Goal: Task Accomplishment & Management: Complete application form

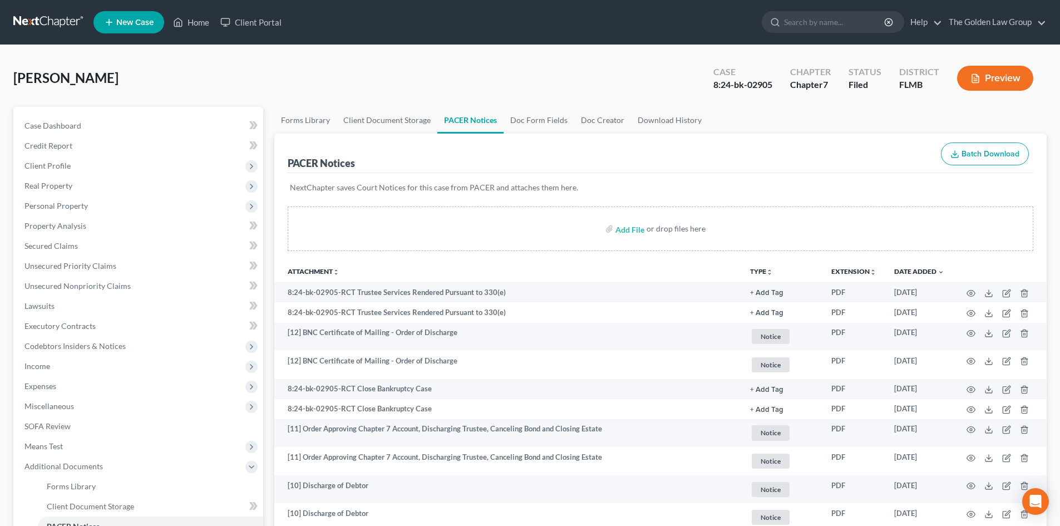
click at [52, 23] on link at bounding box center [48, 22] width 71 height 20
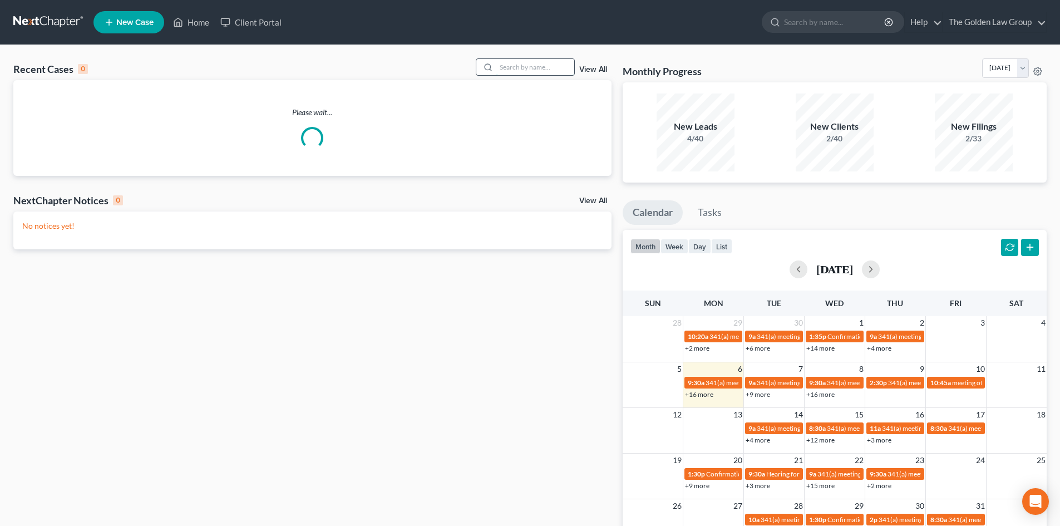
click at [516, 65] on input "search" at bounding box center [536, 67] width 78 height 16
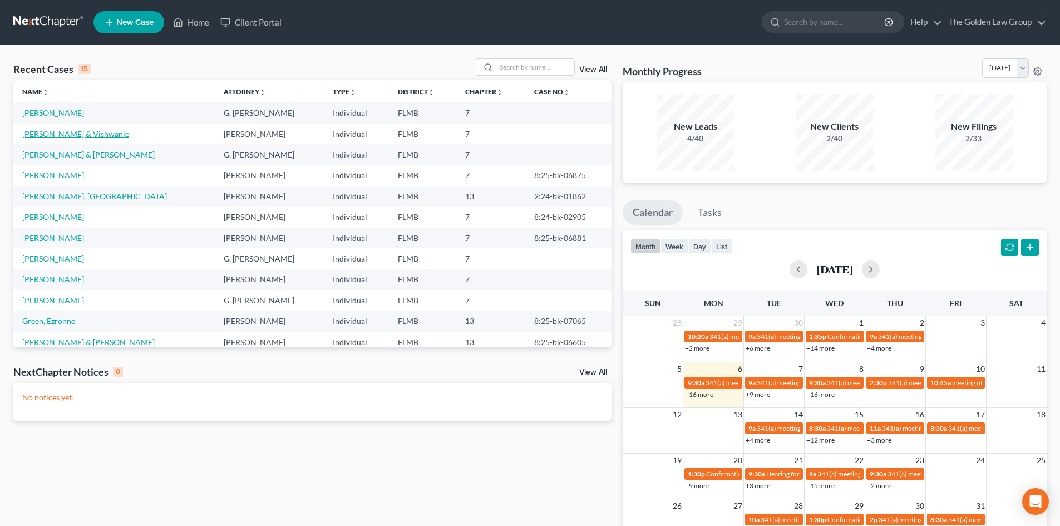
click at [72, 134] on link "[PERSON_NAME] & Vishwanie" at bounding box center [75, 133] width 107 height 9
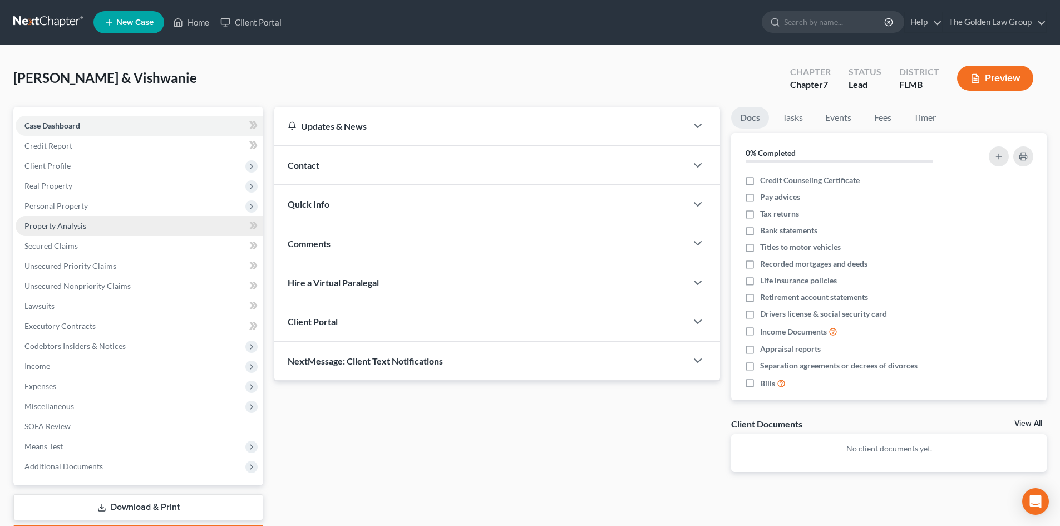
click at [89, 227] on link "Property Analysis" at bounding box center [140, 226] width 248 height 20
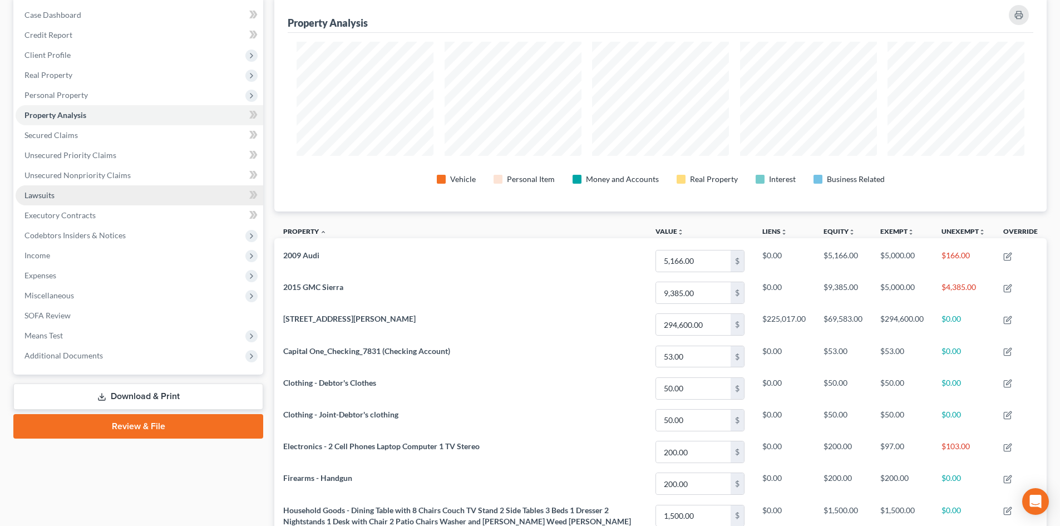
scroll to position [111, 0]
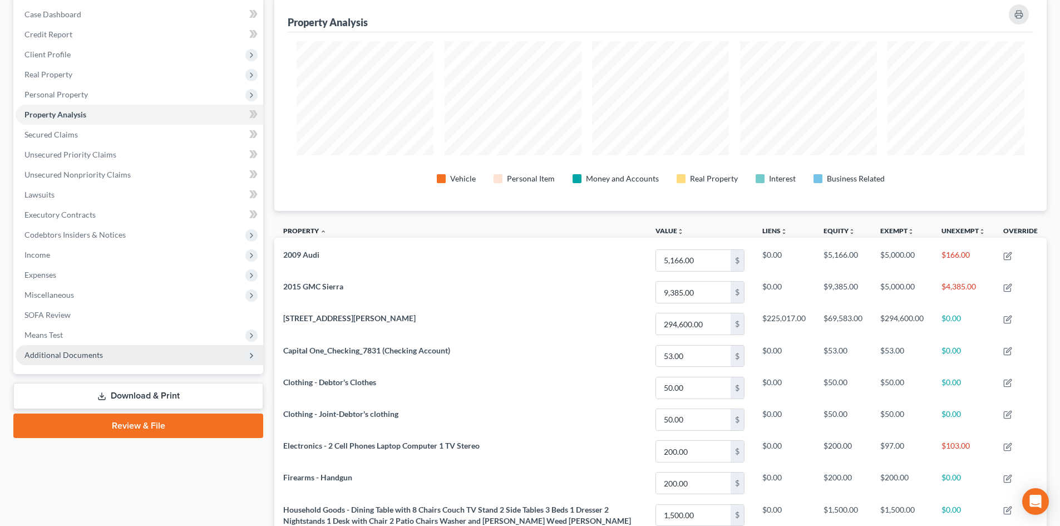
click at [49, 354] on span "Additional Documents" at bounding box center [63, 354] width 78 height 9
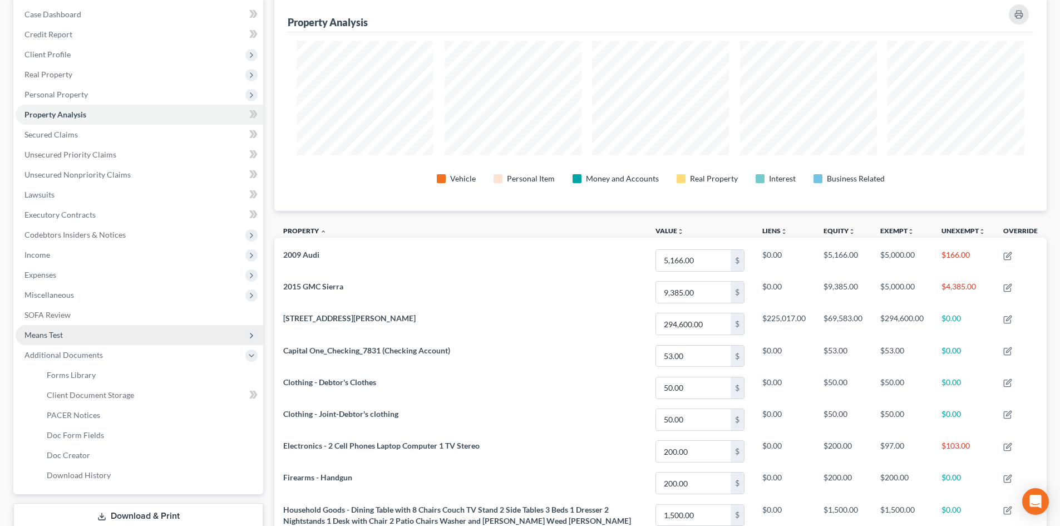
scroll to position [167, 0]
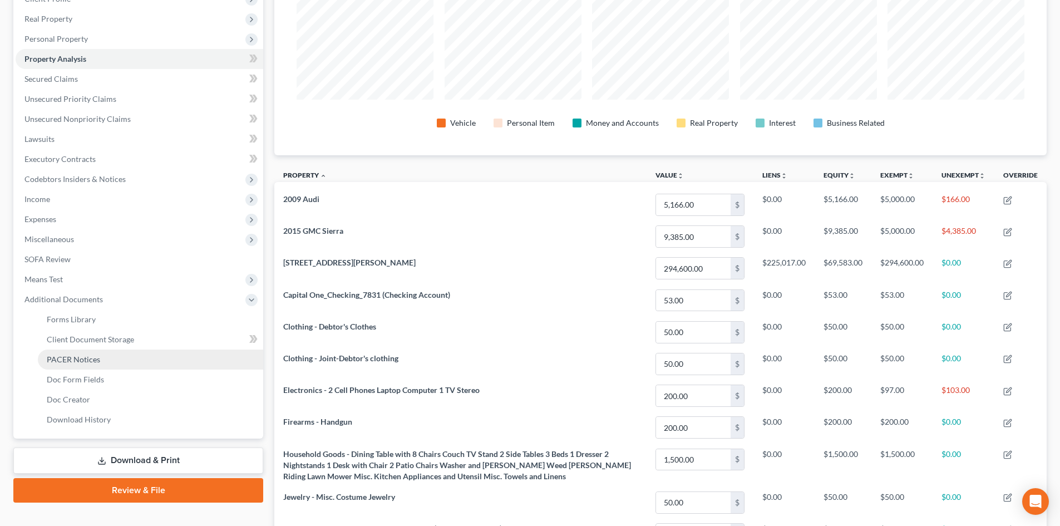
click at [94, 357] on span "PACER Notices" at bounding box center [73, 359] width 53 height 9
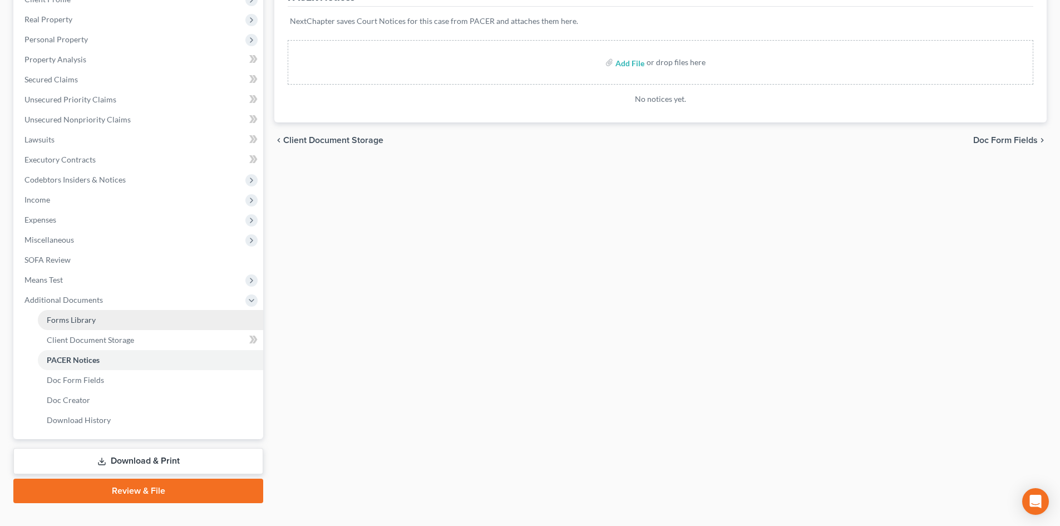
scroll to position [167, 0]
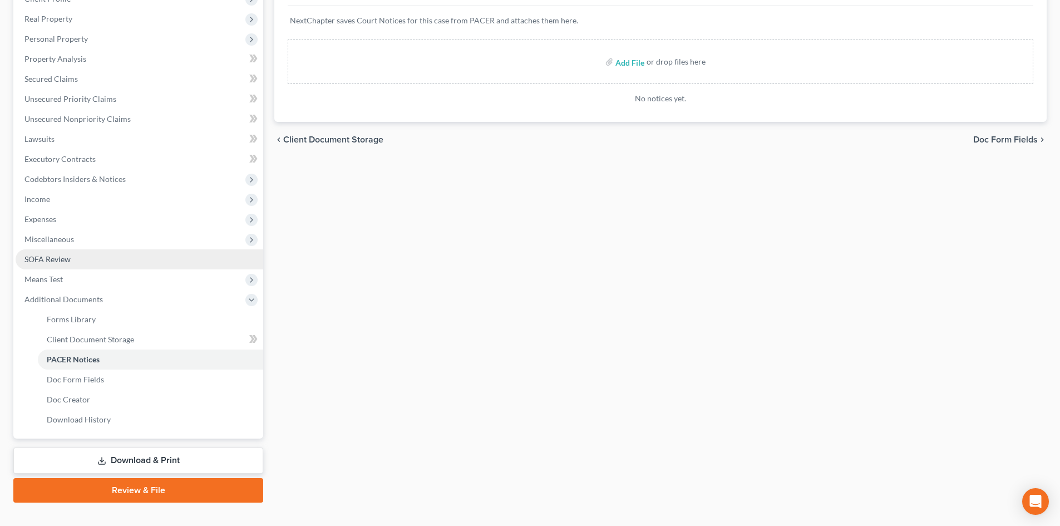
click at [58, 259] on span "SOFA Review" at bounding box center [47, 258] width 46 height 9
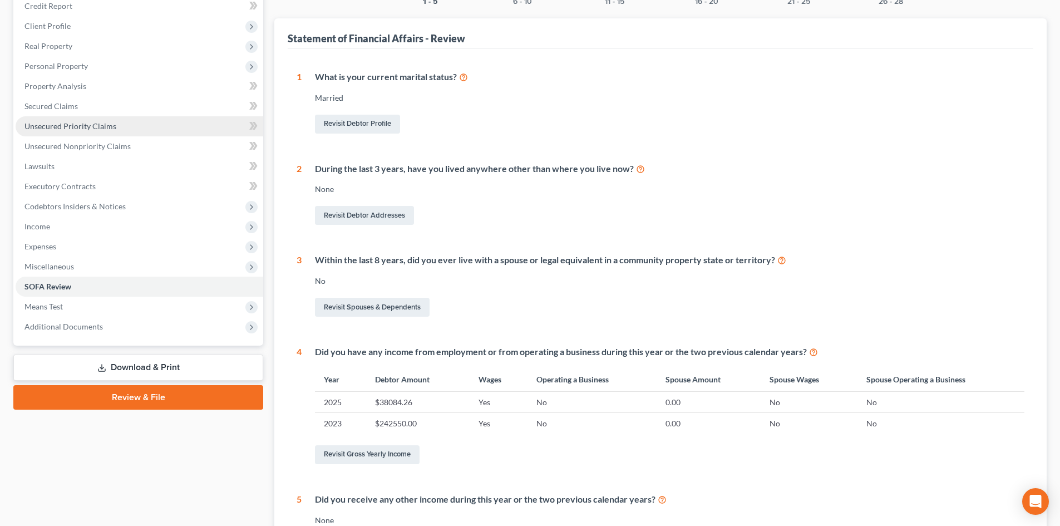
scroll to position [167, 0]
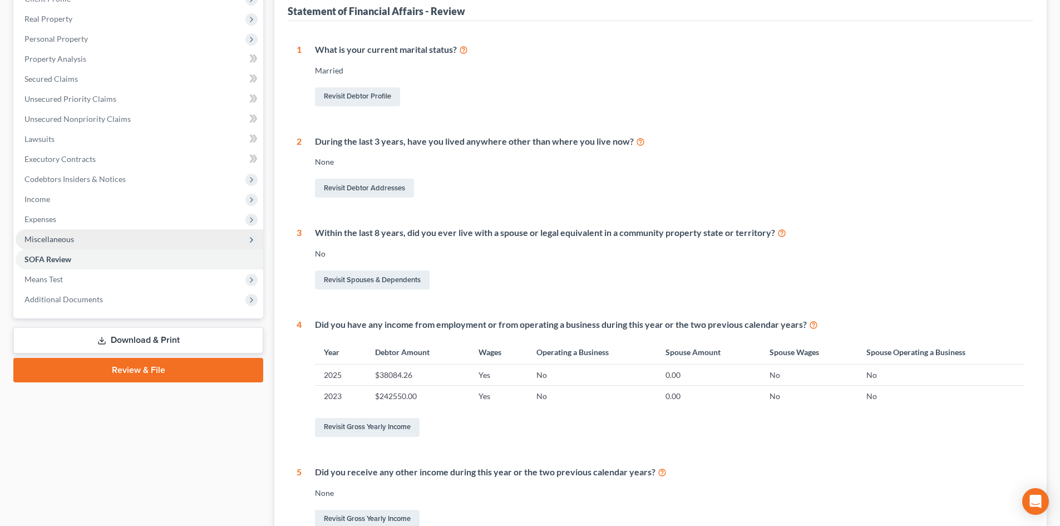
click at [56, 238] on span "Miscellaneous" at bounding box center [49, 238] width 50 height 9
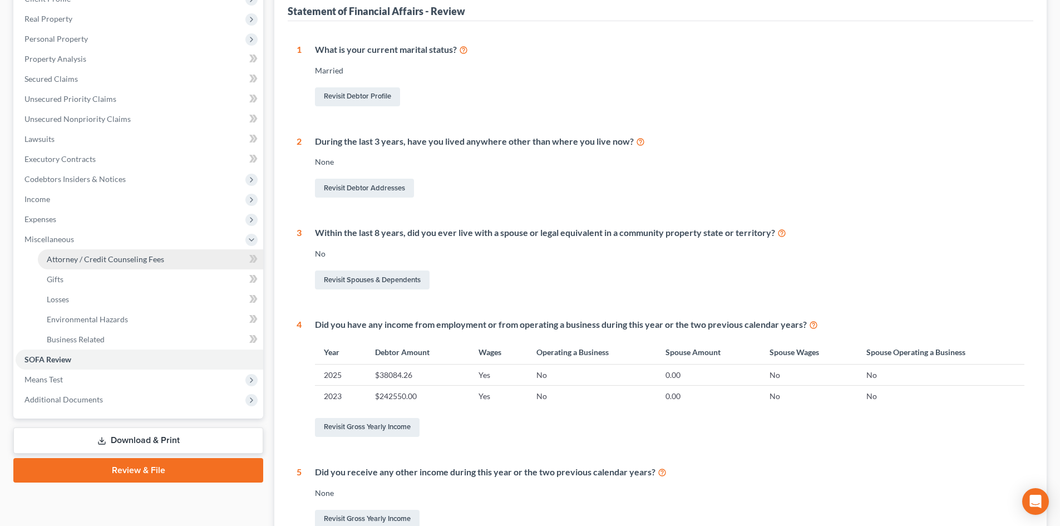
click at [115, 255] on span "Attorney / Credit Counseling Fees" at bounding box center [105, 258] width 117 height 9
select select "2"
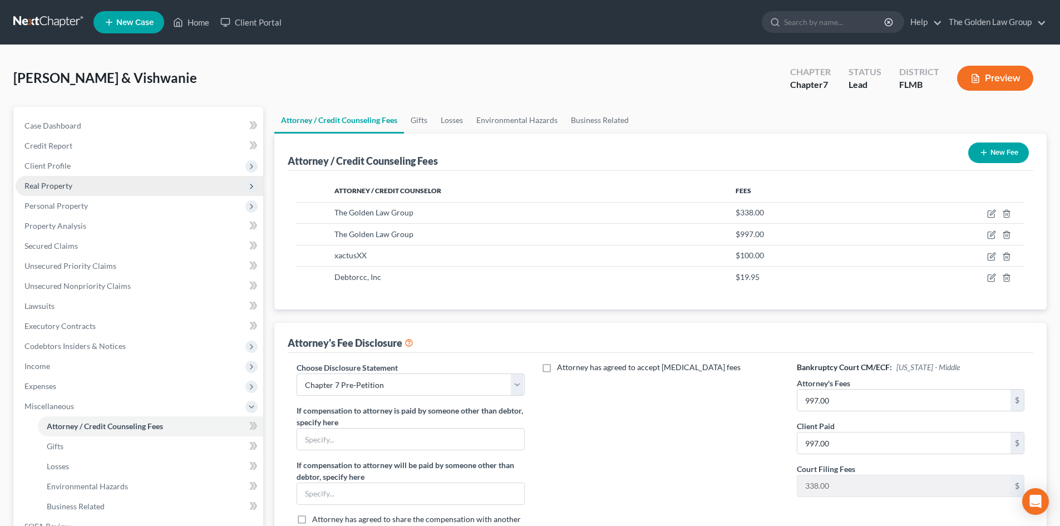
click at [67, 183] on span "Real Property" at bounding box center [48, 185] width 48 height 9
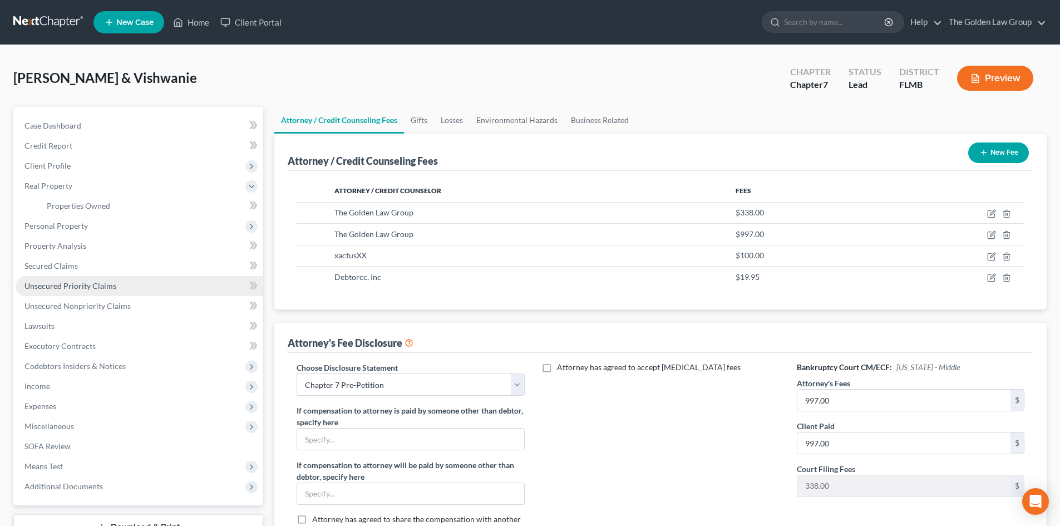
click at [89, 285] on span "Unsecured Priority Claims" at bounding box center [70, 285] width 92 height 9
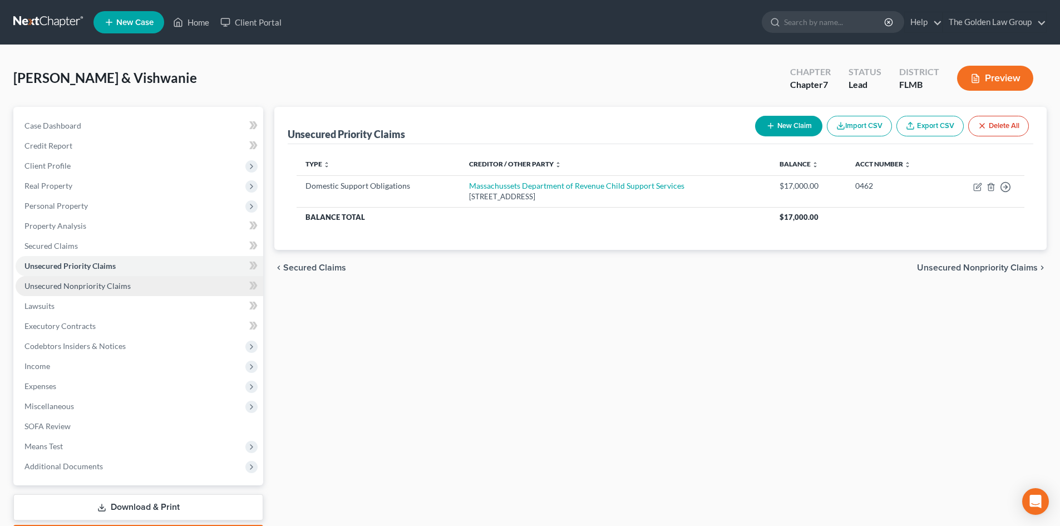
click at [86, 290] on span "Unsecured Nonpriority Claims" at bounding box center [77, 285] width 106 height 9
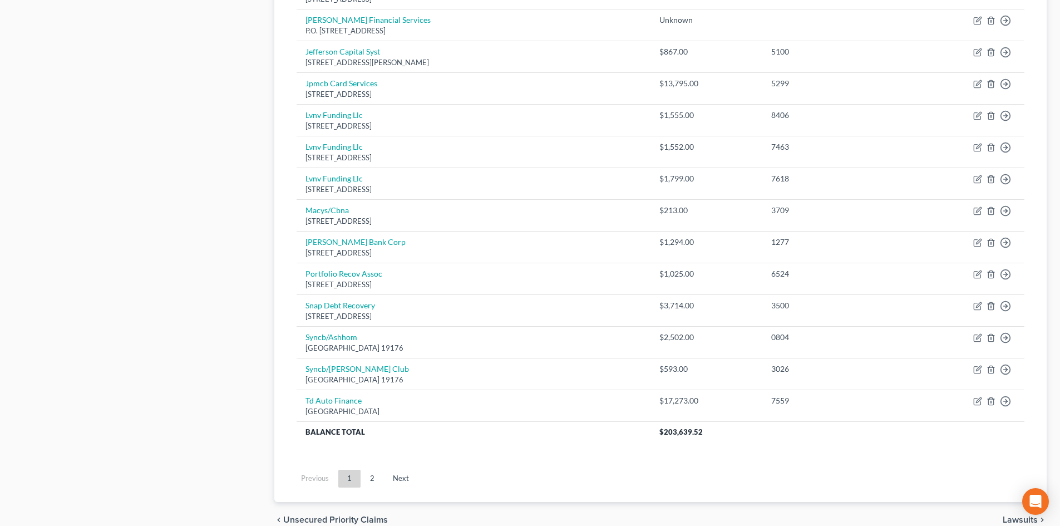
scroll to position [759, 0]
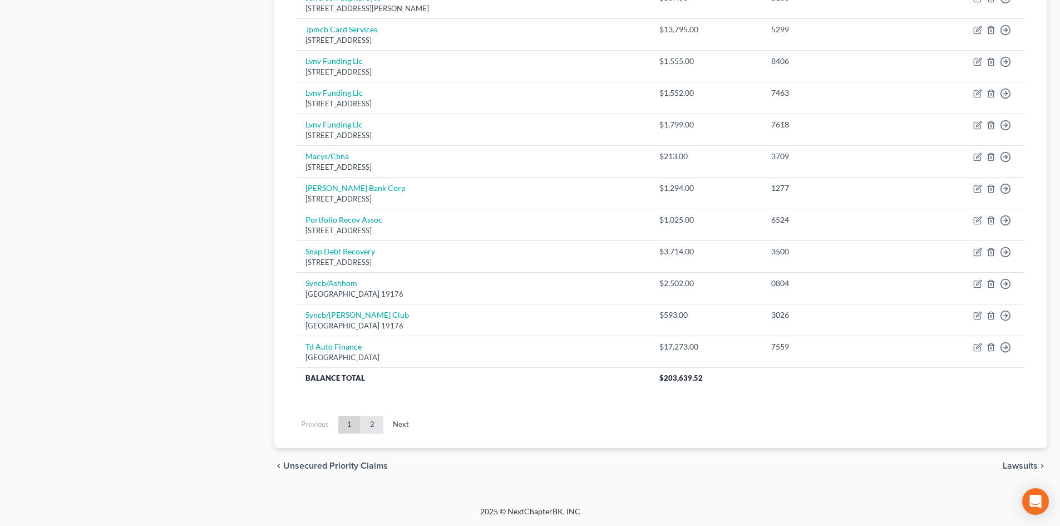
click at [378, 425] on link "2" at bounding box center [372, 425] width 22 height 18
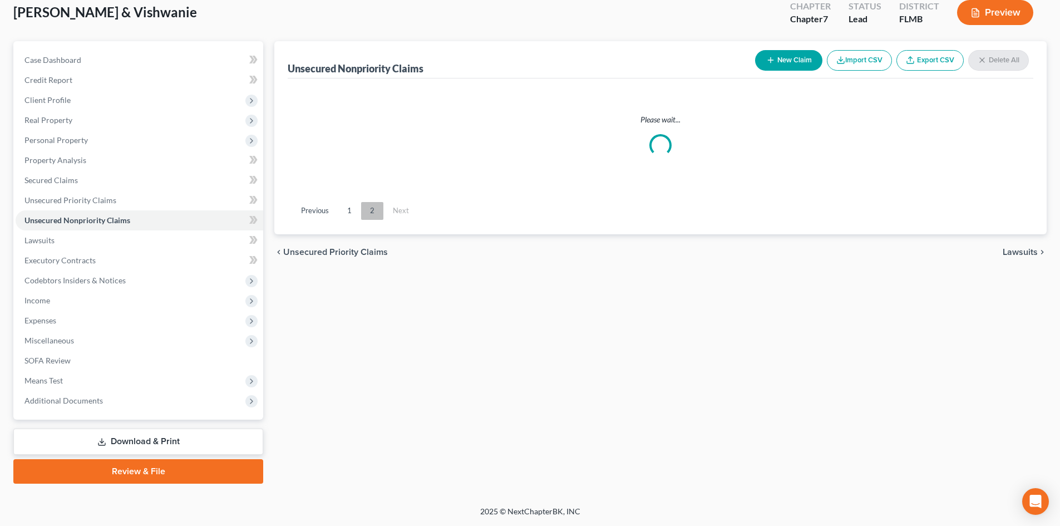
scroll to position [66, 0]
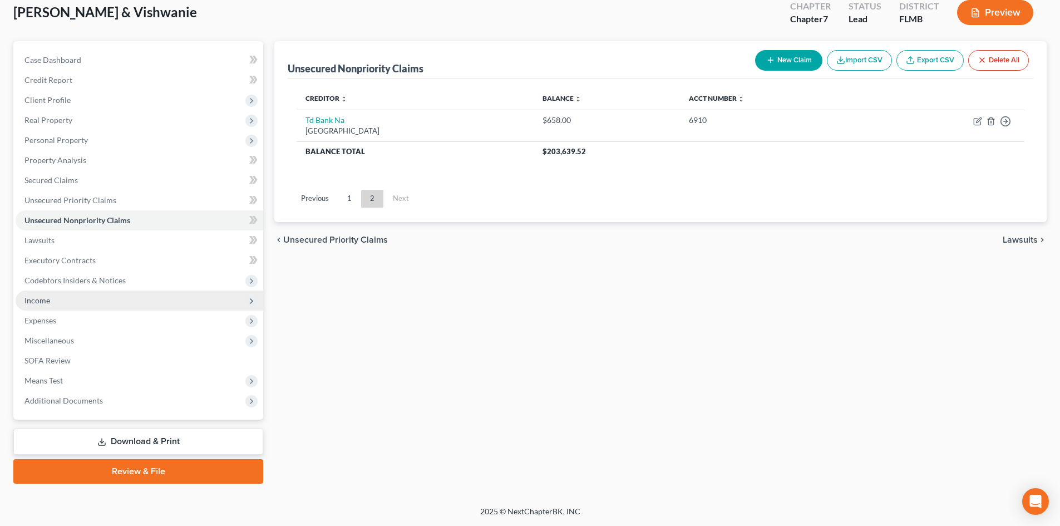
click at [55, 304] on span "Income" at bounding box center [140, 301] width 248 height 20
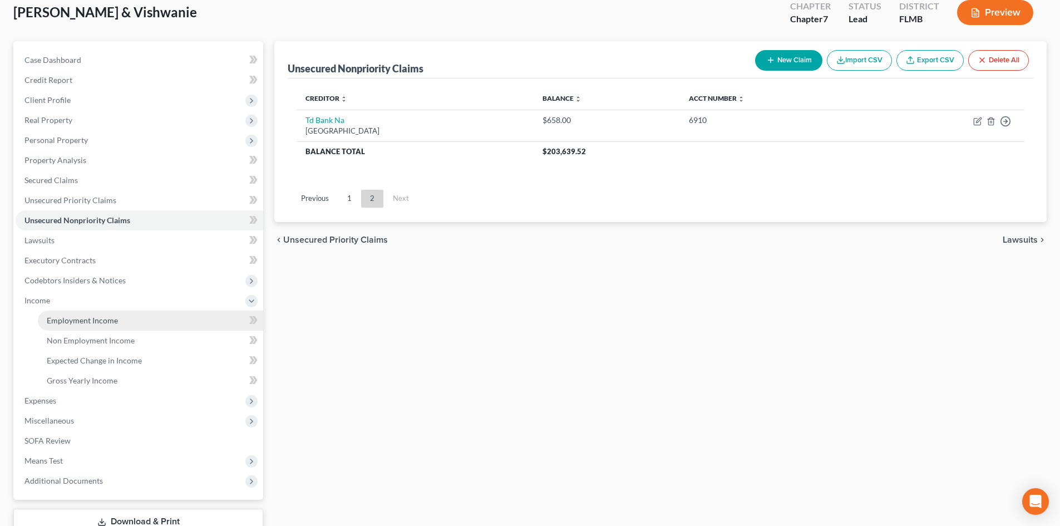
click at [77, 320] on span "Employment Income" at bounding box center [82, 320] width 71 height 9
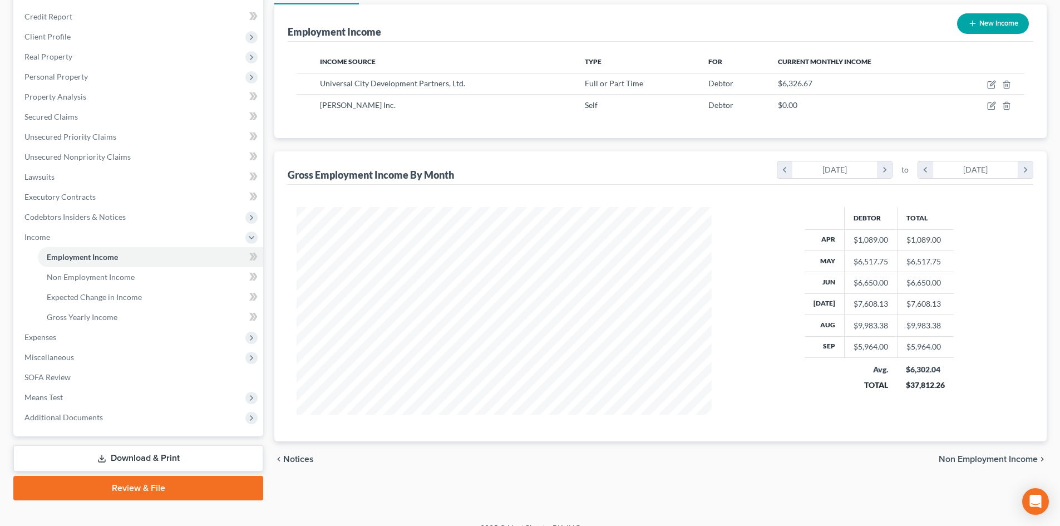
scroll to position [146, 0]
